Goal: Task Accomplishment & Management: Use online tool/utility

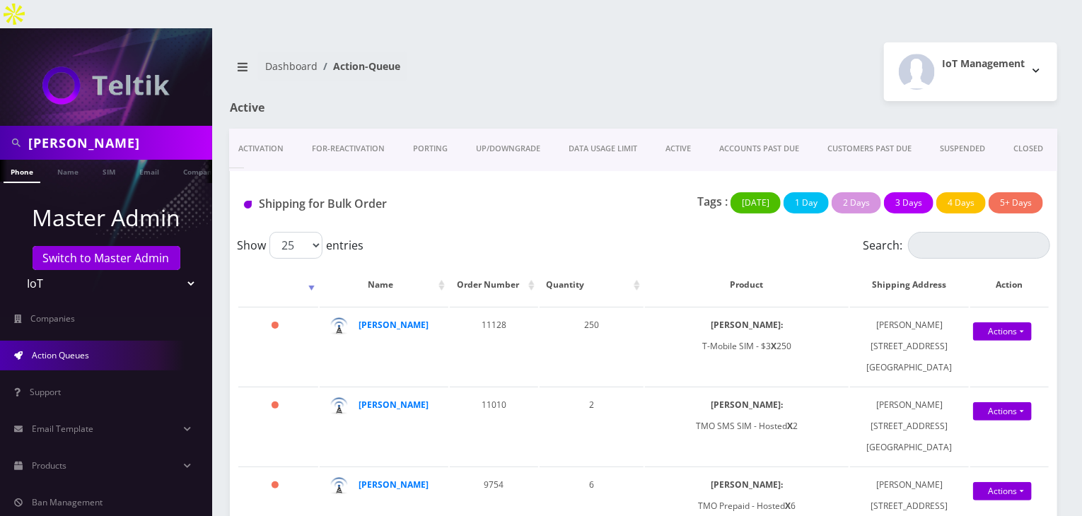
scroll to position [0, 46]
drag, startPoint x: 694, startPoint y: 143, endPoint x: 679, endPoint y: 142, distance: 15.6
click at [679, 171] on div "Shipping for Bulk Order Tags : Today 1 Day 2 Days 3 Days 4 Days 5+ Days" at bounding box center [643, 201] width 827 height 61
click at [171, 270] on select "Teltik Production My Link Mobile VennMobile Unlimited Advanced LTE Rexing Inc D…" at bounding box center [106, 283] width 180 height 27
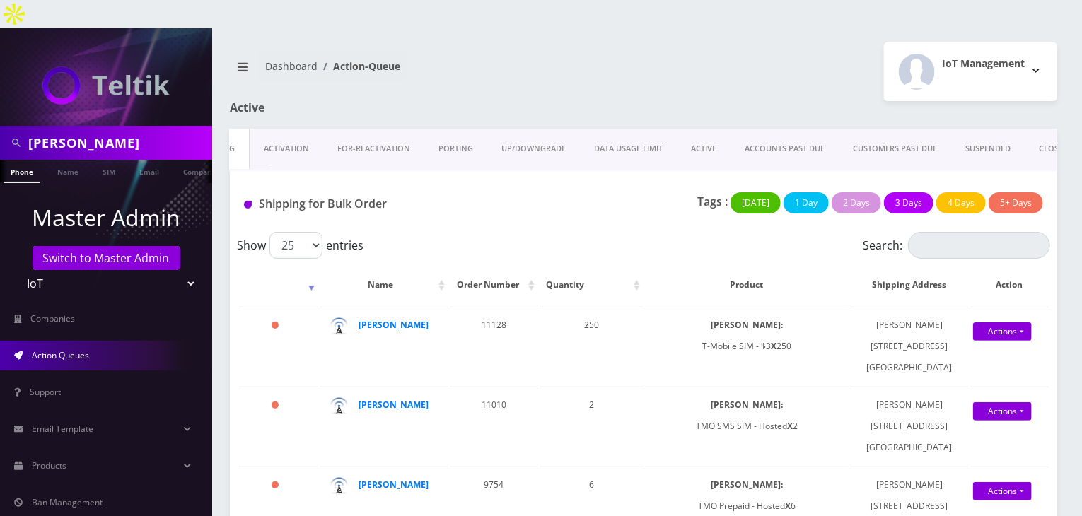
scroll to position [0, 7]
drag, startPoint x: 237, startPoint y: 215, endPoint x: 361, endPoint y: 222, distance: 123.9
click at [361, 232] on label "Show 25 50 100 250 500 1000 entries" at bounding box center [300, 245] width 127 height 27
click at [500, 192] on div "Shipping for Bulk Order" at bounding box center [370, 206] width 274 height 29
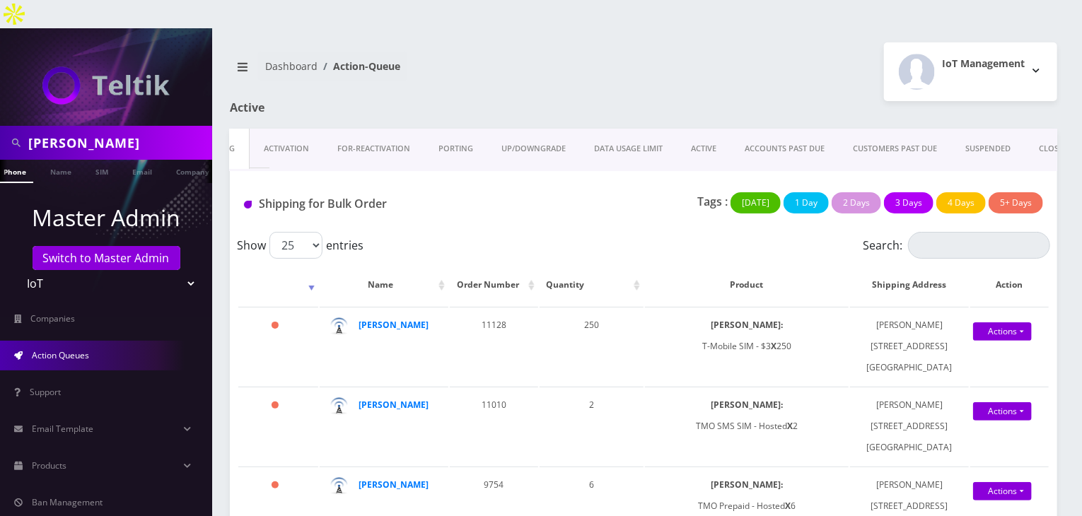
scroll to position [0, 37]
click at [0, 126] on div "DARREN" at bounding box center [106, 143] width 212 height 34
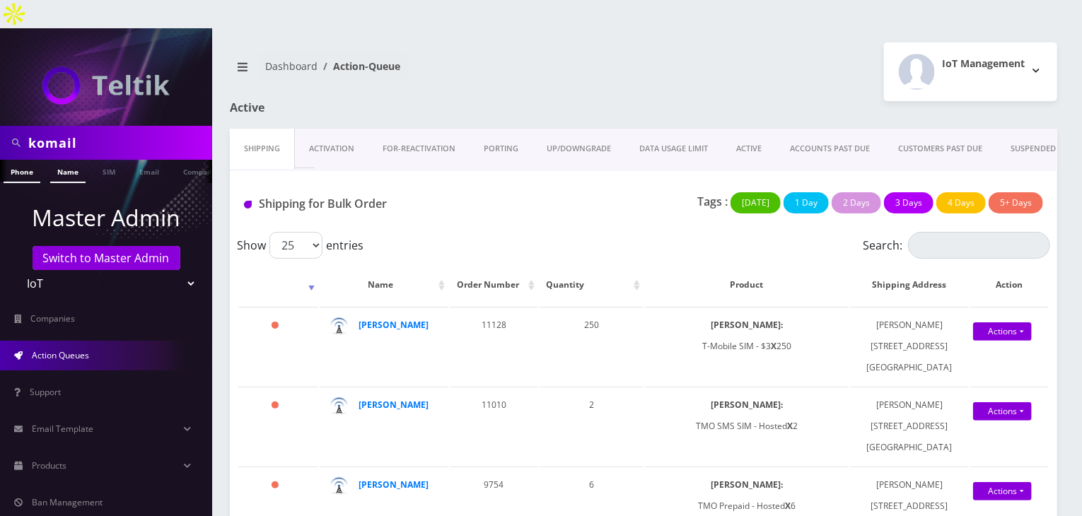
type input "komail"
click at [71, 160] on link "Name" at bounding box center [67, 171] width 35 height 23
click at [62, 160] on link "Name" at bounding box center [67, 171] width 35 height 23
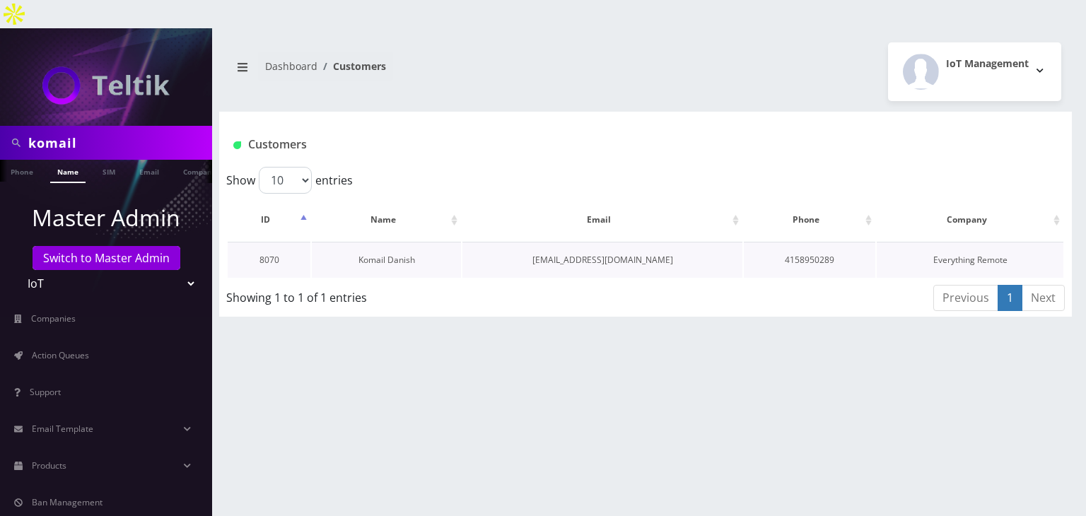
click at [378, 254] on link "Komail Danish" at bounding box center [386, 260] width 57 height 12
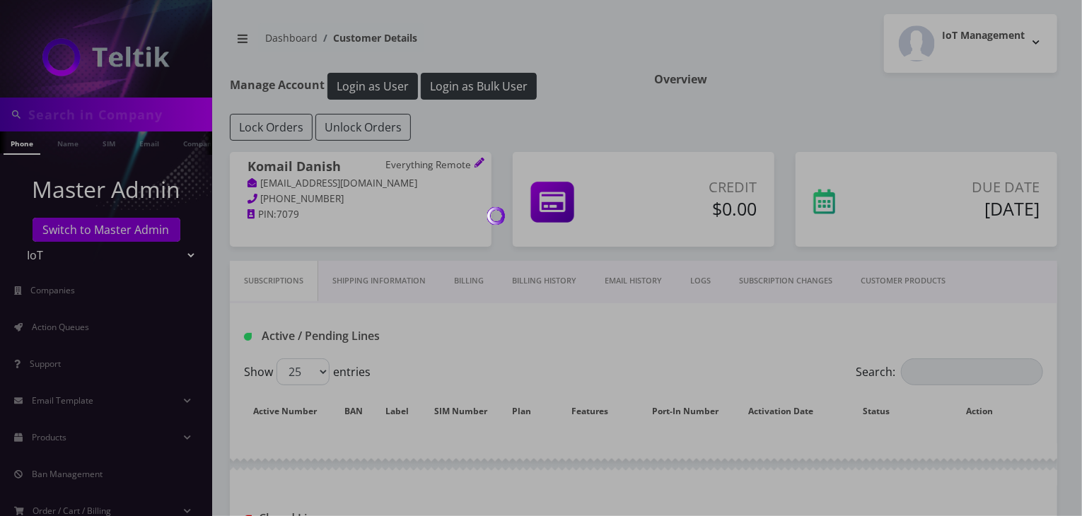
type input "komail"
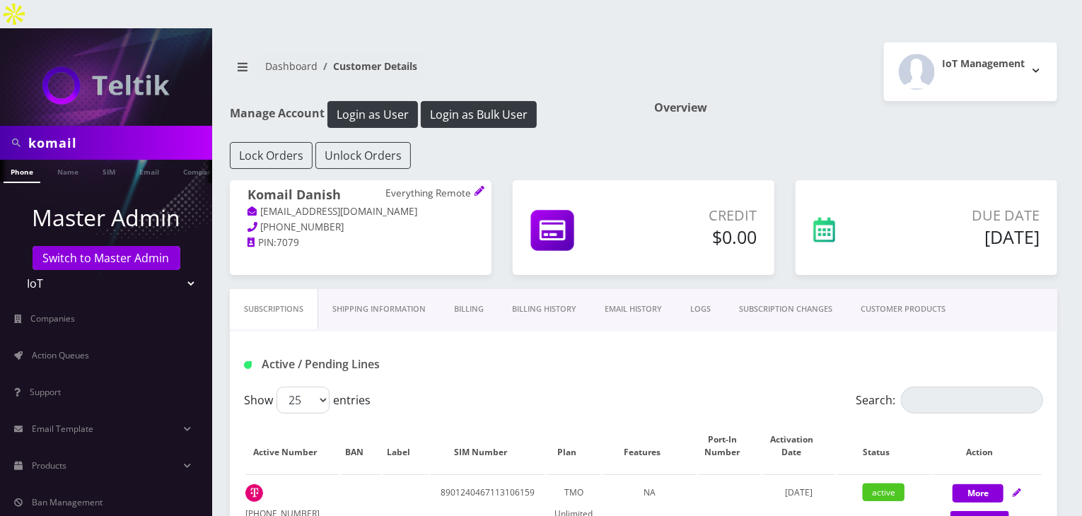
click at [895, 289] on link "CUSTOMER PRODUCTS" at bounding box center [902, 309] width 113 height 40
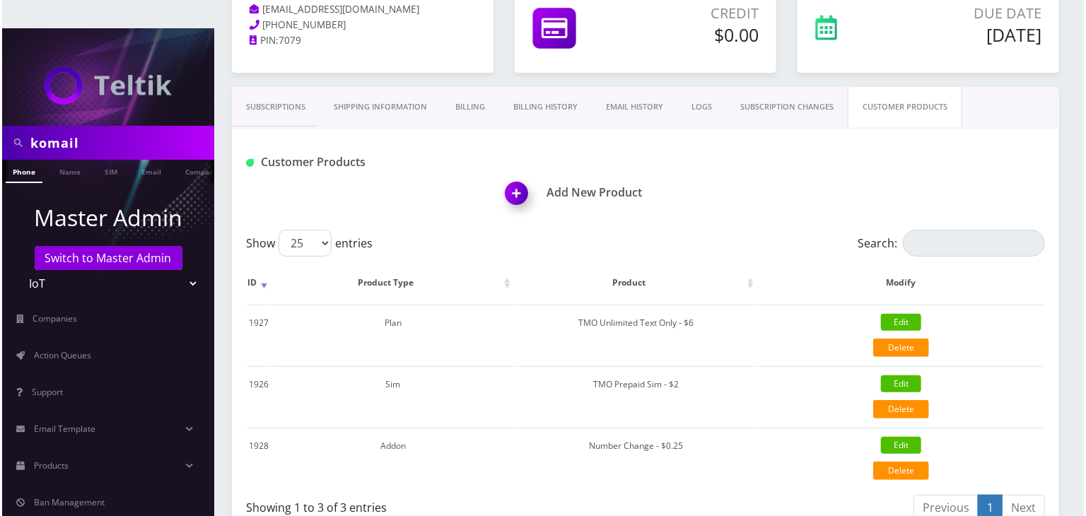
scroll to position [212, 0]
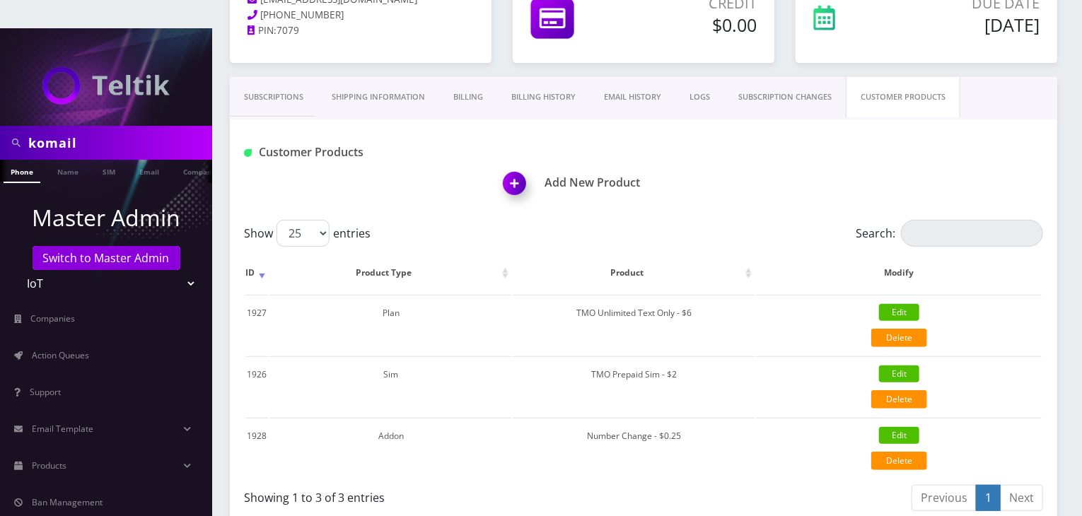
click at [512, 168] on img at bounding box center [517, 189] width 42 height 42
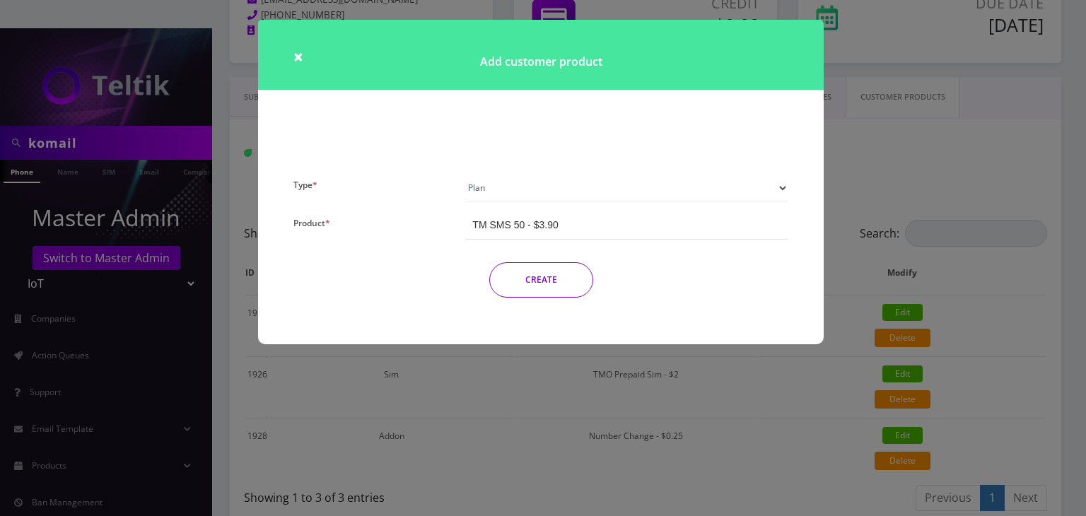
click at [512, 189] on select "Plan Device Sim Addon One-off" at bounding box center [626, 188] width 323 height 27
select select "3"
click at [465, 175] on select "Plan Device Sim Addon One-off" at bounding box center [626, 188] width 323 height 27
click at [532, 222] on div "TMO SMS SIM" at bounding box center [505, 225] width 66 height 14
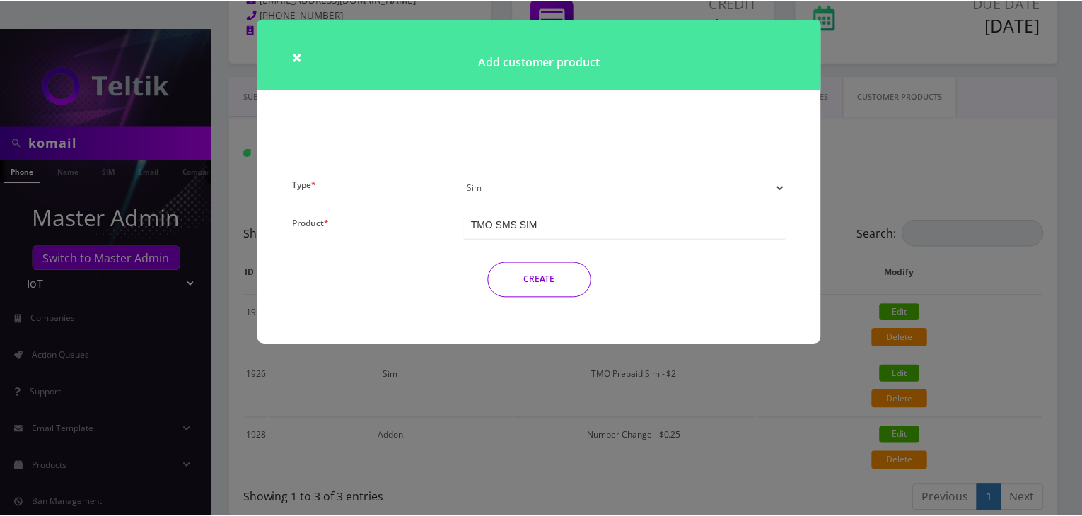
scroll to position [2063, 0]
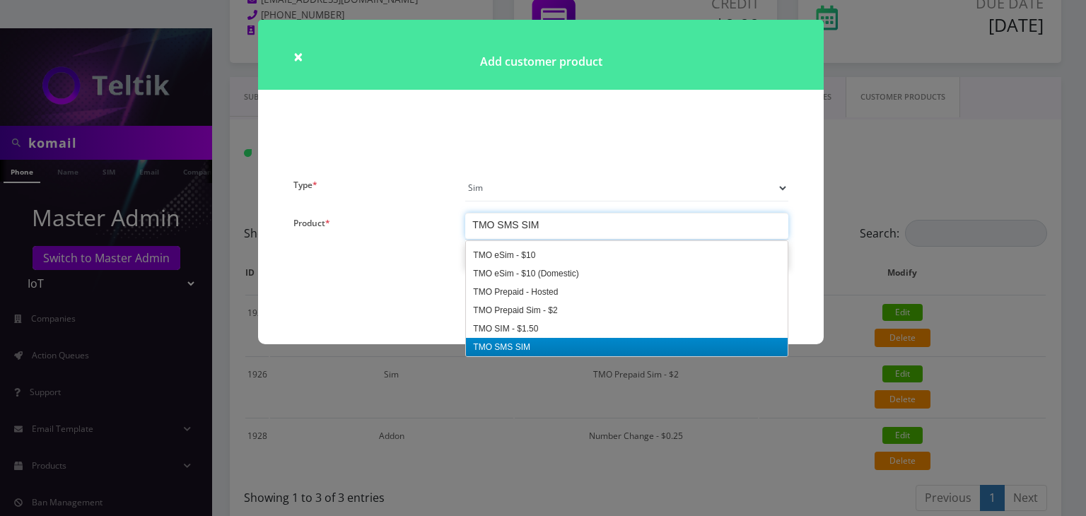
click at [559, 347] on div "× Add customer product Type * Plan Device Sim Addon One-off Product * TM SMS 50…" at bounding box center [543, 258] width 1086 height 516
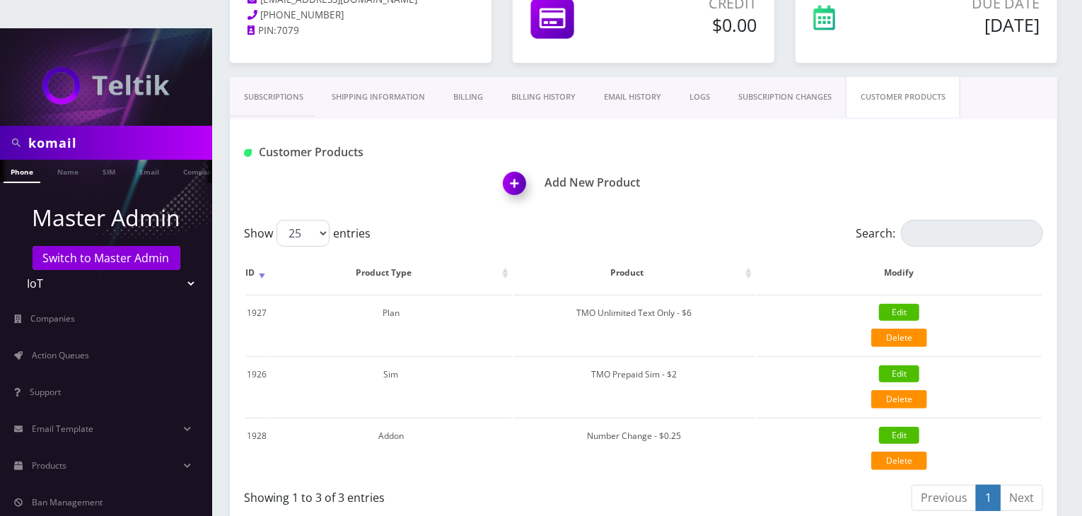
click at [513, 168] on img at bounding box center [517, 189] width 42 height 42
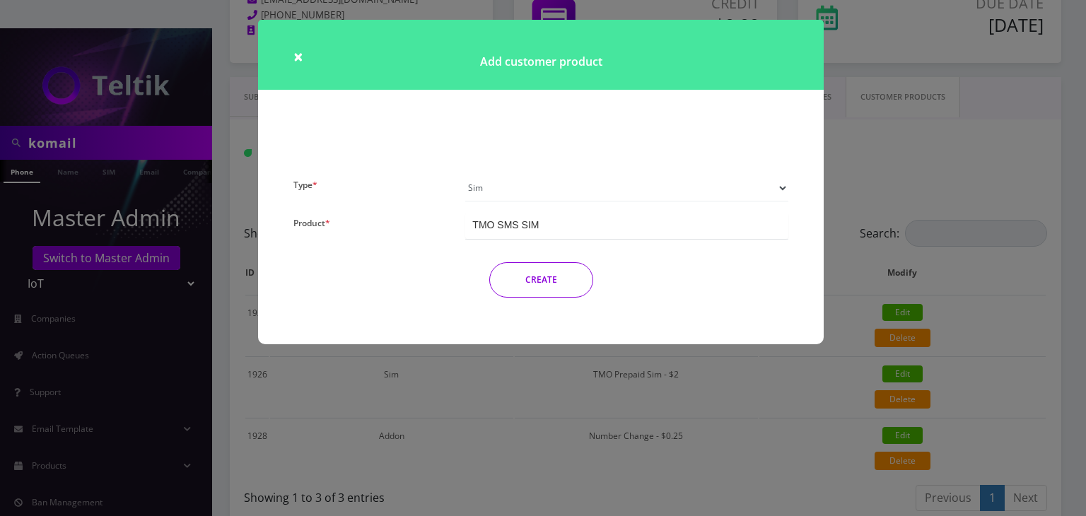
click at [523, 271] on button "CREATE" at bounding box center [541, 279] width 104 height 35
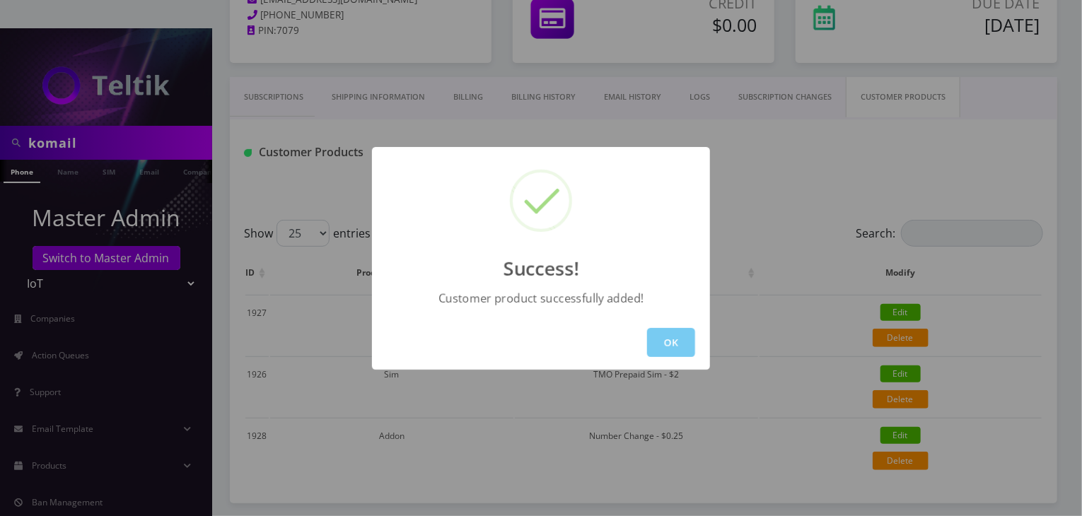
click at [674, 337] on button "OK" at bounding box center [671, 342] width 48 height 29
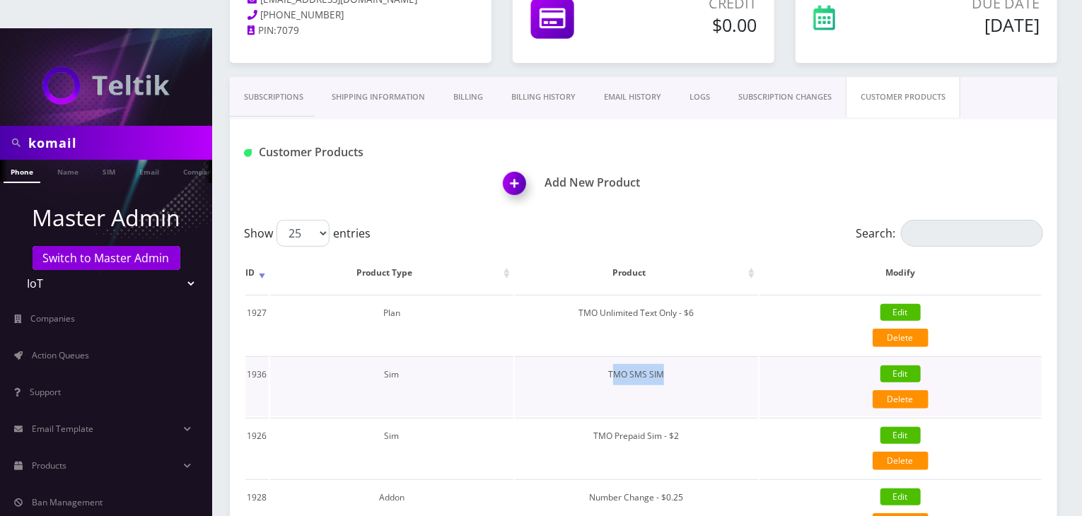
drag, startPoint x: 676, startPoint y: 348, endPoint x: 616, endPoint y: 346, distance: 60.9
click at [616, 356] on td "TMO SMS SIM" at bounding box center [636, 386] width 243 height 60
click at [666, 356] on td "TMO SMS SIM" at bounding box center [636, 386] width 243 height 60
click at [645, 356] on td "TMO SMS SIM" at bounding box center [636, 386] width 243 height 60
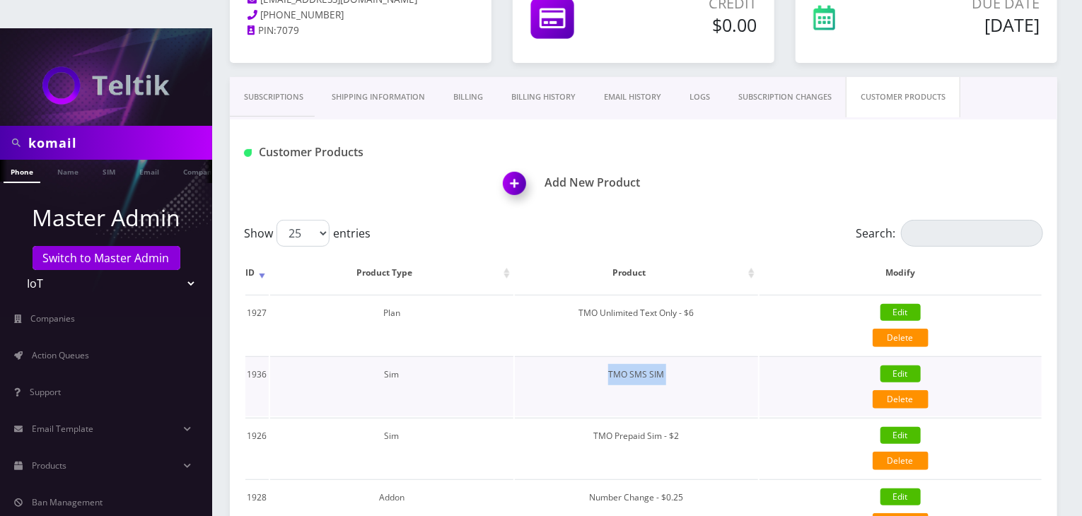
click at [645, 356] on td "TMO SMS SIM" at bounding box center [636, 386] width 243 height 60
copy tr "TMO SMS SIM Edit Delete {"id":1936,"customer_id":8070,"product_type":3,"product…"
click at [57, 451] on link "Products" at bounding box center [106, 466] width 212 height 30
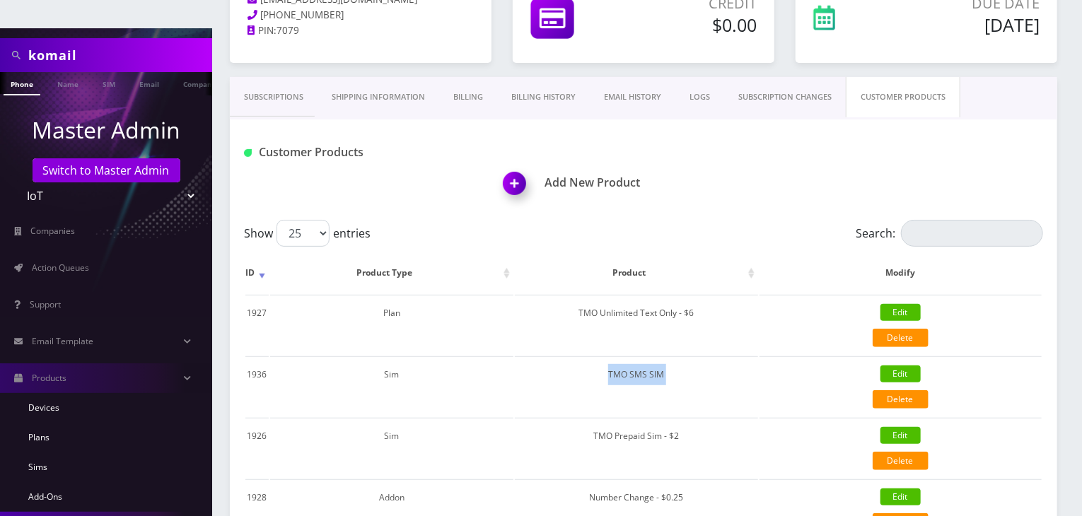
scroll to position [212, 0]
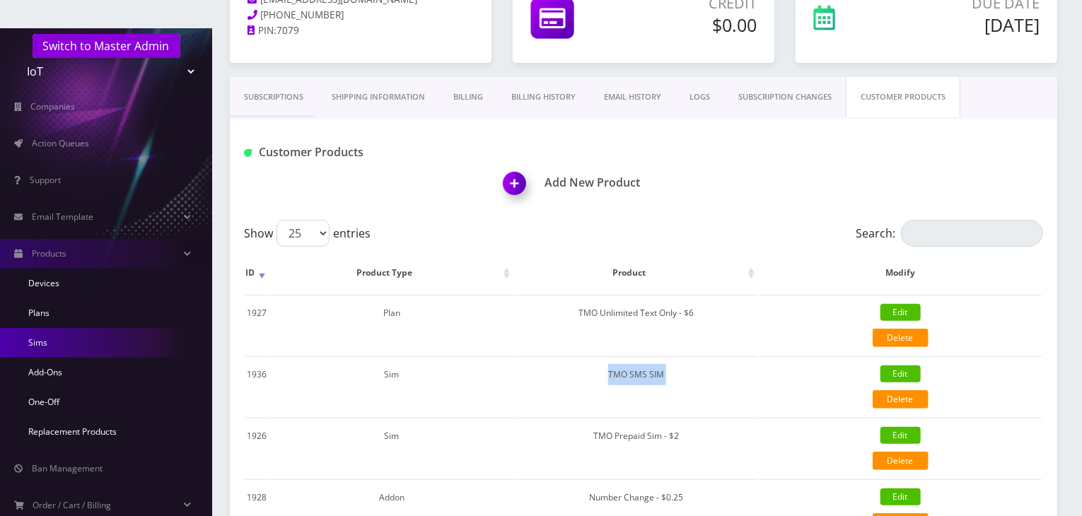
click at [72, 328] on link "Sims" at bounding box center [106, 343] width 212 height 30
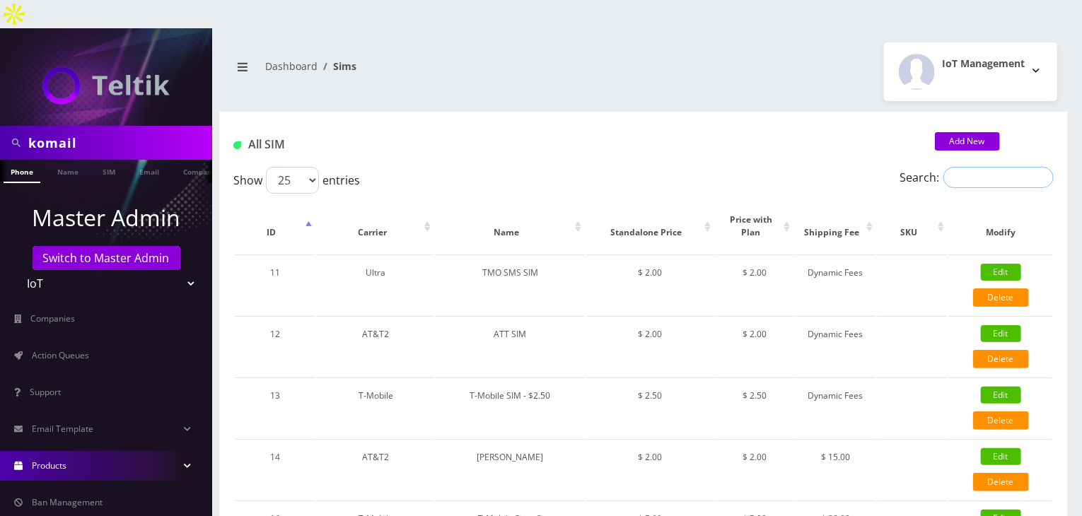
click at [961, 167] on input "Search:" at bounding box center [998, 177] width 110 height 21
paste input "TMO SMS SIM"
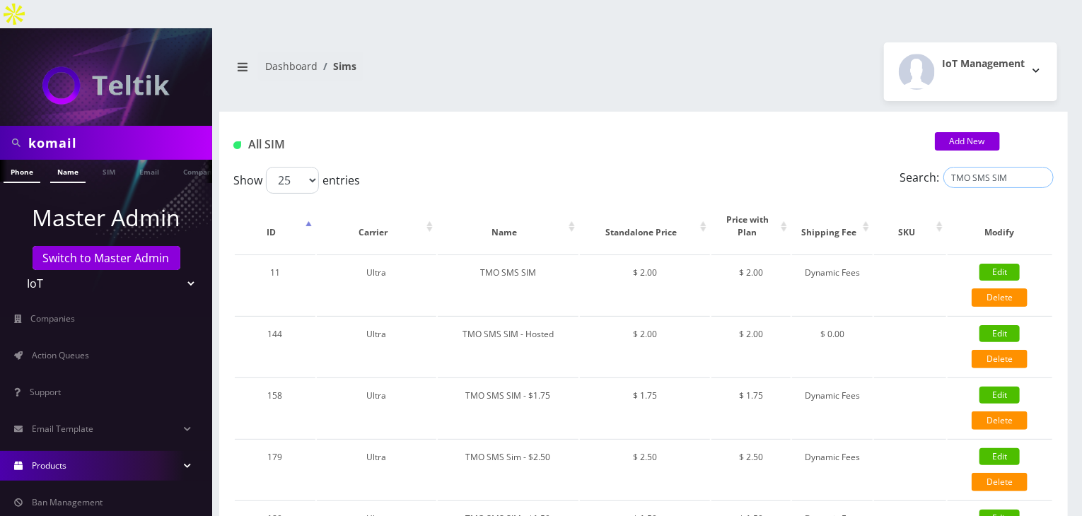
type input "TMO SMS SIM"
click at [67, 160] on link "Name" at bounding box center [67, 171] width 35 height 23
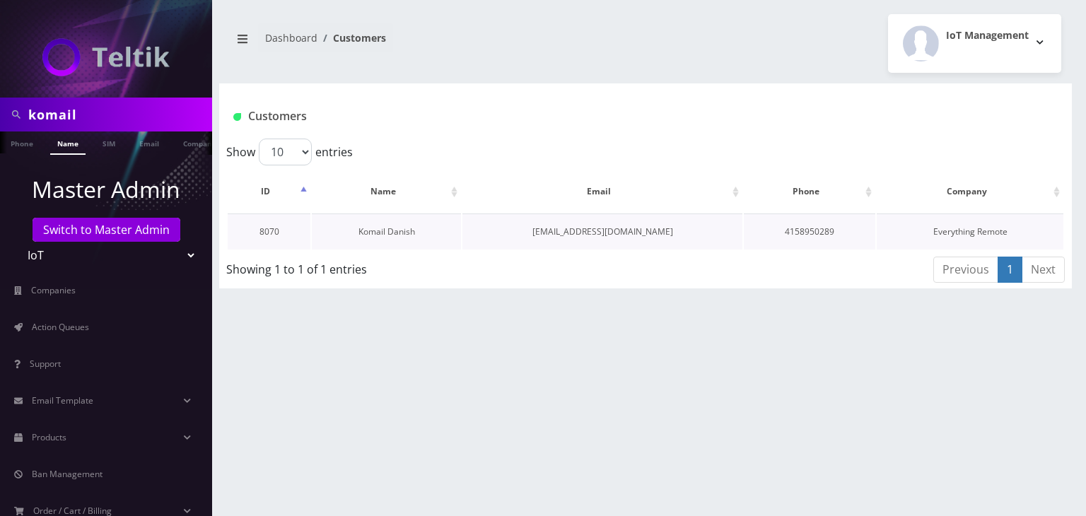
click at [390, 235] on link "Komail Danish" at bounding box center [386, 231] width 57 height 12
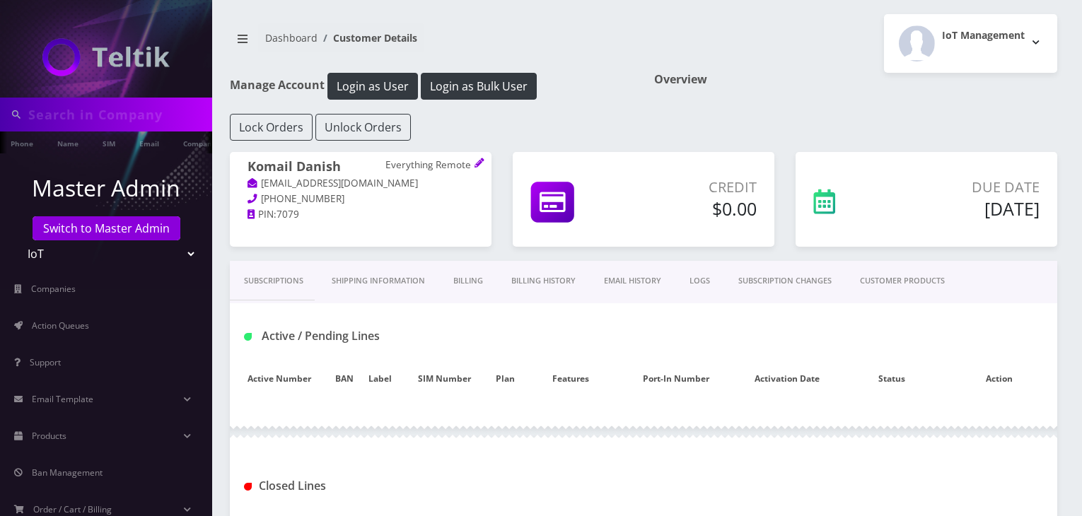
type input "komail"
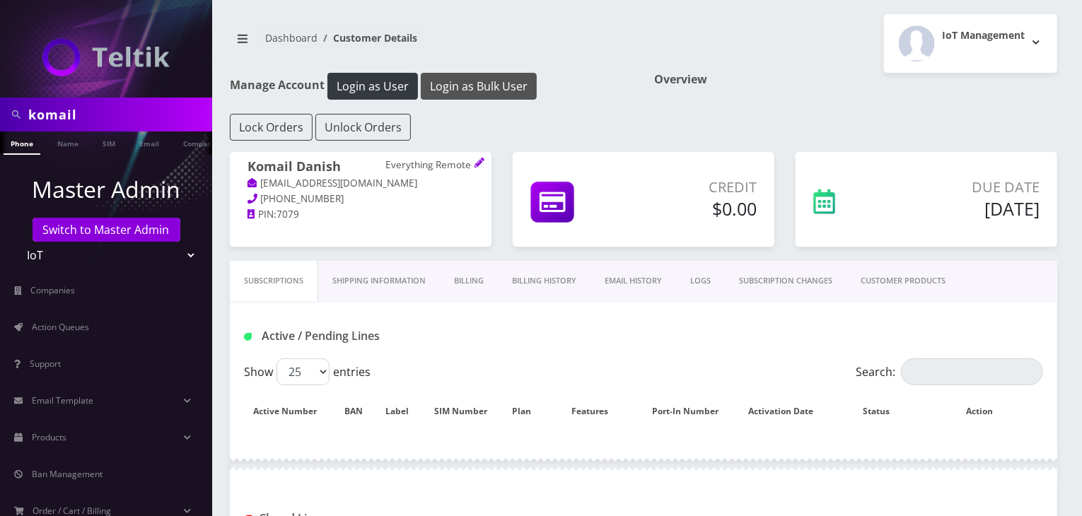
click at [496, 86] on button "Login as Bulk User" at bounding box center [479, 86] width 116 height 27
